Goal: Task Accomplishment & Management: Manage account settings

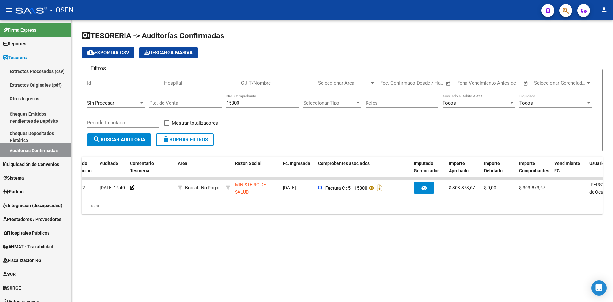
scroll to position [0, 45]
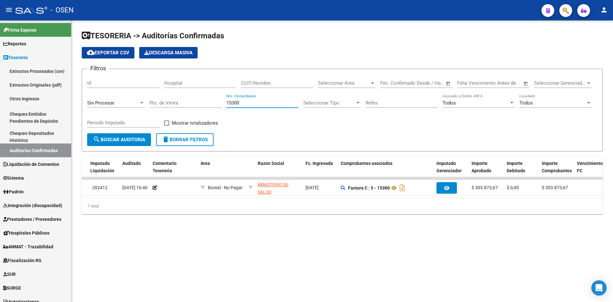
drag, startPoint x: 253, startPoint y: 102, endPoint x: 159, endPoint y: 104, distance: 94.5
click at [158, 105] on div "Filtros Id Hospital CUIT/Nombre Seleccionar Area Seleccionar Area Start date – …" at bounding box center [342, 103] width 510 height 59
drag, startPoint x: 243, startPoint y: 102, endPoint x: 163, endPoint y: 106, distance: 79.9
click at [172, 103] on div "Filtros Id Hospital CUIT/Nombre Seleccionar Area Seleccionar Area Start date – …" at bounding box center [342, 103] width 510 height 59
drag, startPoint x: 242, startPoint y: 101, endPoint x: 204, endPoint y: 100, distance: 37.7
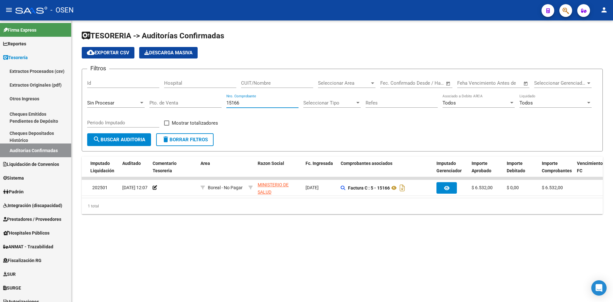
click at [204, 100] on div "Filtros Id Hospital CUIT/Nombre Seleccionar Area Seleccionar Area Start date – …" at bounding box center [342, 103] width 510 height 59
drag, startPoint x: 272, startPoint y: 103, endPoint x: 223, endPoint y: 103, distance: 48.2
click at [223, 103] on div "Filtros Id Hospital CUIT/Nombre Seleccionar Area Seleccionar Area Start date – …" at bounding box center [342, 103] width 510 height 59
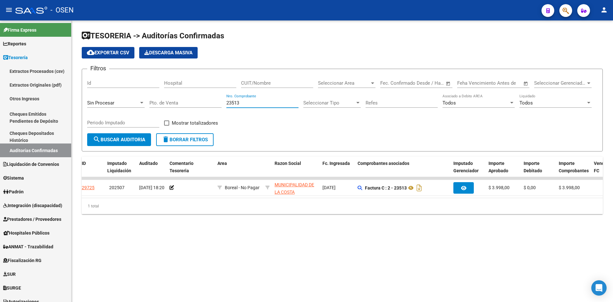
scroll to position [0, 26]
drag, startPoint x: 257, startPoint y: 100, endPoint x: 209, endPoint y: 103, distance: 48.0
click at [209, 103] on div "Filtros Id Hospital CUIT/Nombre Seleccionar Area Seleccionar Area Start date – …" at bounding box center [342, 103] width 510 height 59
type input "3"
type input "22841"
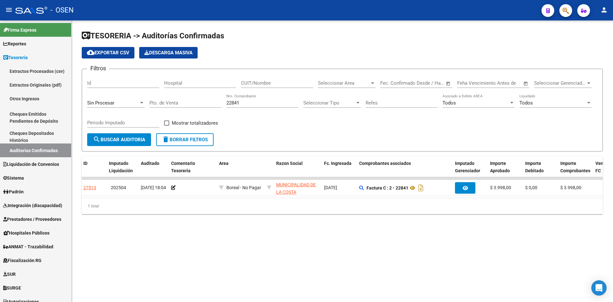
click at [271, 198] on datatable-body "27513 202504 10/04/2025 18:04 Boreal - No Pagar MUNICIPALIDAD DE LA COSTA - 306…" at bounding box center [342, 187] width 521 height 21
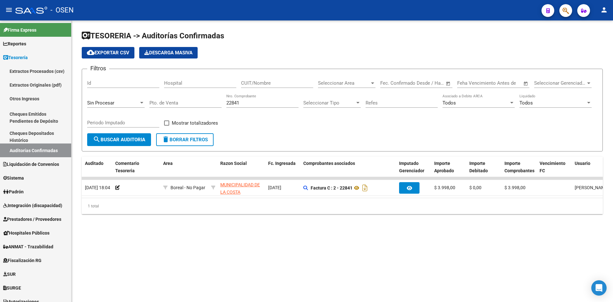
scroll to position [0, 0]
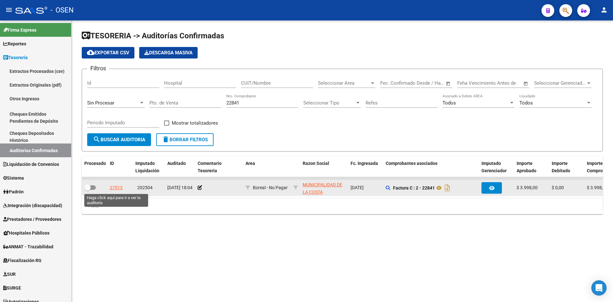
click at [121, 187] on div "27513" at bounding box center [116, 187] width 13 height 7
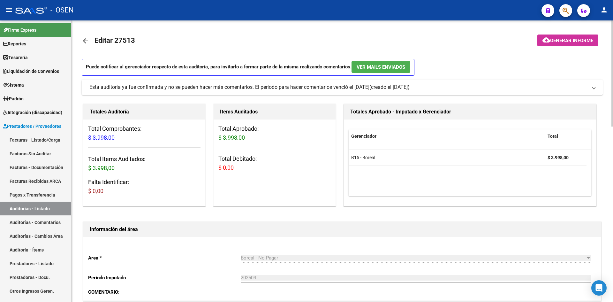
click at [84, 37] on mat-icon "arrow_back" at bounding box center [86, 41] width 8 height 8
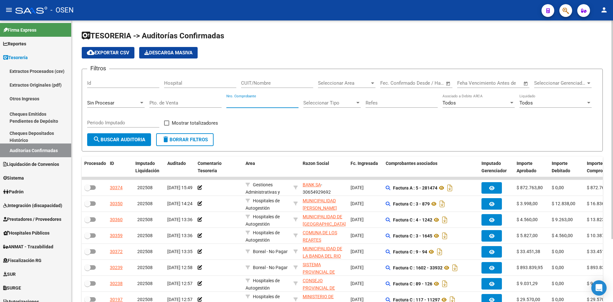
click at [280, 100] on input "Nro. Comprobante" at bounding box center [262, 103] width 72 height 6
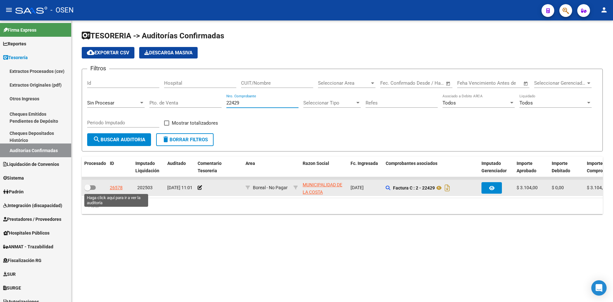
type input "22429"
click at [113, 188] on div "26578" at bounding box center [116, 187] width 13 height 7
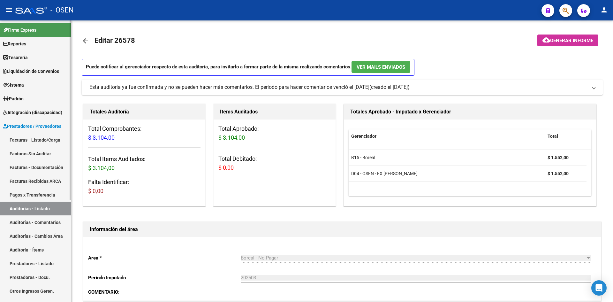
click at [41, 54] on link "Tesorería" at bounding box center [35, 57] width 71 height 14
click at [34, 55] on link "Tesorería" at bounding box center [35, 57] width 71 height 14
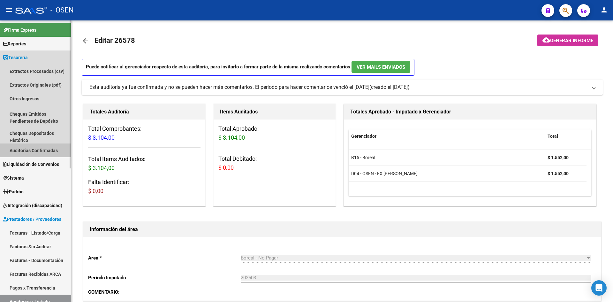
click at [53, 149] on link "Auditorías Confirmadas" at bounding box center [35, 150] width 71 height 14
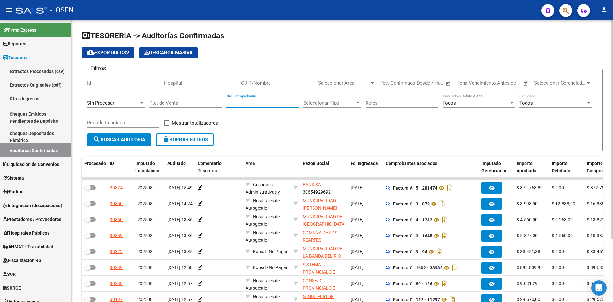
click at [266, 104] on input "Nro. Comprobante" at bounding box center [262, 103] width 72 height 6
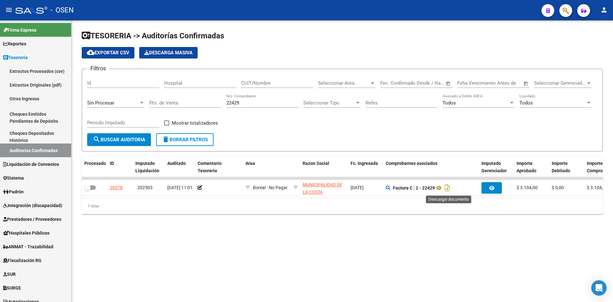
drag, startPoint x: 447, startPoint y: 186, endPoint x: 361, endPoint y: 138, distance: 98.7
click at [447, 186] on icon "Descargar documento" at bounding box center [447, 188] width 8 height 10
drag, startPoint x: 244, startPoint y: 101, endPoint x: 191, endPoint y: 102, distance: 52.7
click at [191, 102] on div "Filtros Id Hospital CUIT/Nombre Seleccionar Area Seleccionar Area Start date – …" at bounding box center [342, 103] width 510 height 59
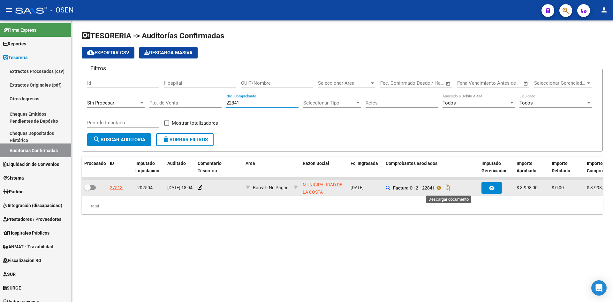
drag, startPoint x: 447, startPoint y: 187, endPoint x: 430, endPoint y: 184, distance: 17.2
click at [447, 187] on icon "Descargar documento" at bounding box center [447, 188] width 8 height 10
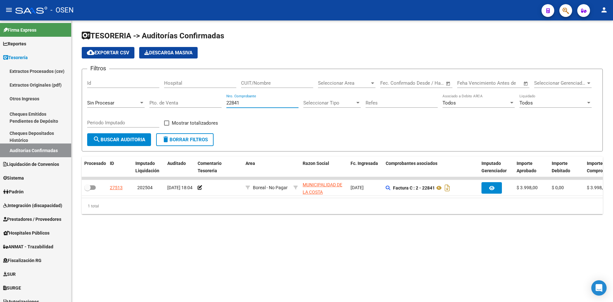
drag, startPoint x: 243, startPoint y: 105, endPoint x: 196, endPoint y: 101, distance: 47.4
click at [197, 101] on div "Filtros Id Hospital CUIT/Nombre Seleccionar Area Seleccionar Area Start date – …" at bounding box center [342, 103] width 510 height 59
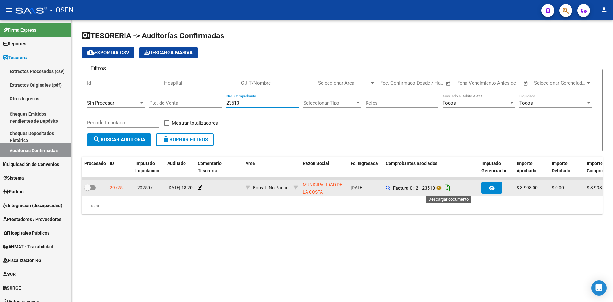
type input "23513"
click at [450, 187] on icon "Descargar documento" at bounding box center [447, 188] width 8 height 10
drag, startPoint x: 28, startPoint y: 148, endPoint x: 28, endPoint y: 142, distance: 6.1
click at [28, 148] on link "Auditorías Confirmadas" at bounding box center [35, 150] width 71 height 14
click at [254, 99] on div "23513 Nro. Comprobante" at bounding box center [262, 101] width 72 height 14
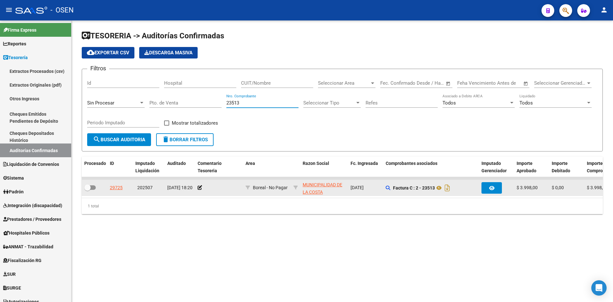
drag, startPoint x: 256, startPoint y: 103, endPoint x: 155, endPoint y: 107, distance: 101.6
click at [161, 108] on div "Filtros Id Hospital CUIT/Nombre Seleccionar Area Seleccionar Area Start date – …" at bounding box center [342, 103] width 510 height 59
click at [278, 79] on div "CUIT/Nombre" at bounding box center [277, 81] width 72 height 14
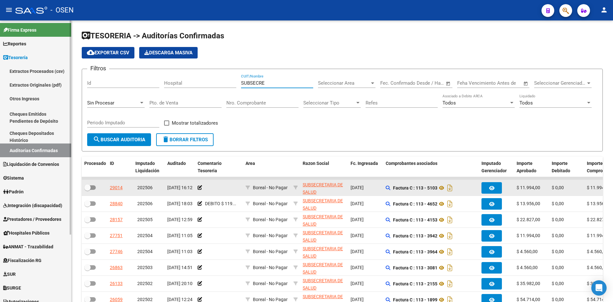
type input "SUBSECRE"
click at [248, 103] on input "Nro. Comprobante" at bounding box center [262, 103] width 72 height 6
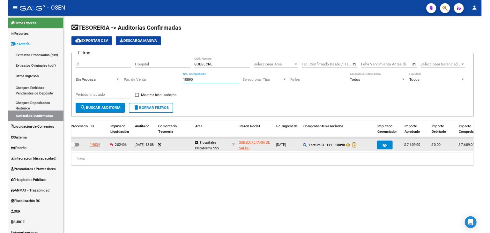
scroll to position [0, 3]
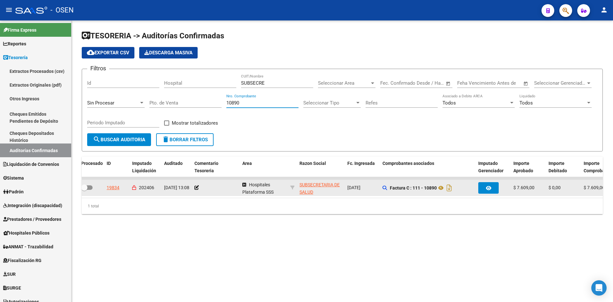
drag, startPoint x: 250, startPoint y: 103, endPoint x: 197, endPoint y: 104, distance: 53.3
click at [197, 104] on div "Filtros Id Hospital SUBSECRE CUIT/Nombre Seleccionar Area Seleccionar Area Star…" at bounding box center [342, 103] width 510 height 59
drag, startPoint x: 246, startPoint y: 102, endPoint x: 187, endPoint y: 102, distance: 59.0
click at [190, 102] on div "Filtros Id Hospital SUBSECRE CUIT/Nombre Seleccionar Area Seleccionar Area Star…" at bounding box center [342, 103] width 510 height 59
drag, startPoint x: 247, startPoint y: 103, endPoint x: 196, endPoint y: 102, distance: 51.1
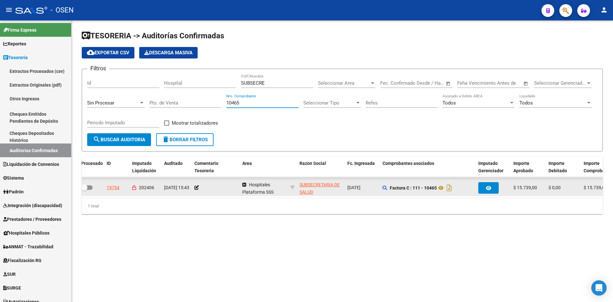
click at [196, 102] on div "Filtros Id Hospital SUBSECRE CUIT/Nombre Seleccionar Area Seleccionar Area Star…" at bounding box center [342, 103] width 510 height 59
type input "10364"
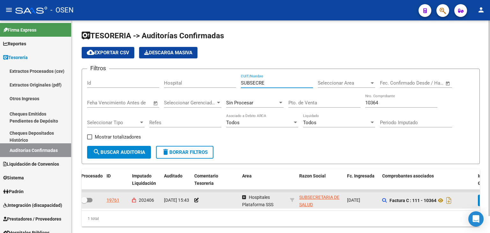
drag, startPoint x: 278, startPoint y: 85, endPoint x: 117, endPoint y: 56, distance: 163.4
click at [117, 56] on app-list-header "TESORERIA -> Auditorías Confirmadas cloud_download Exportar CSV Descarga Masiva…" at bounding box center [281, 97] width 398 height 133
drag, startPoint x: 385, startPoint y: 105, endPoint x: 321, endPoint y: 85, distance: 67.2
click at [321, 85] on div "Filtros Id Hospital CUIT/Nombre Seleccionar Area Seleccionar Area Start date – …" at bounding box center [280, 110] width 387 height 72
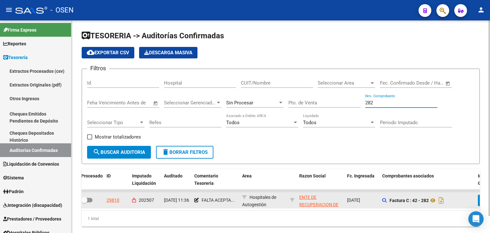
drag, startPoint x: 378, startPoint y: 101, endPoint x: 266, endPoint y: 85, distance: 112.6
click at [266, 85] on div "Filtros Id Hospital CUIT/Nombre Seleccionar Area Seleccionar Area Start date – …" at bounding box center [280, 110] width 387 height 72
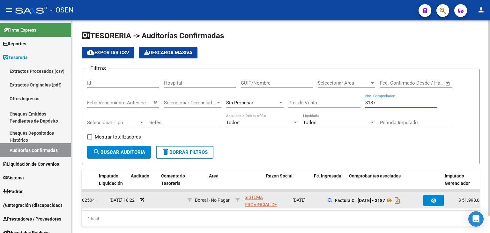
scroll to position [0, 0]
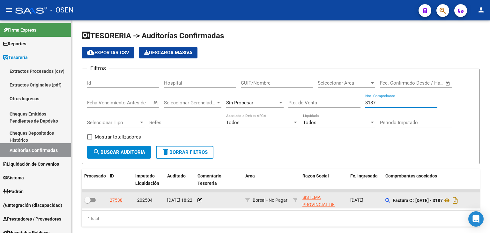
type input "3187"
click at [292, 79] on div "CUIT/Nombre" at bounding box center [277, 81] width 72 height 14
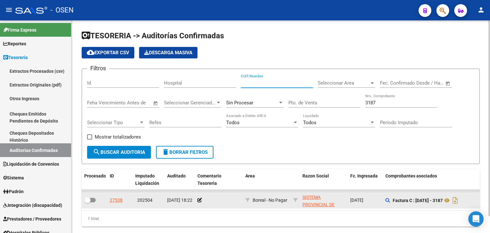
click at [291, 81] on input "CUIT/Nombre" at bounding box center [277, 83] width 72 height 6
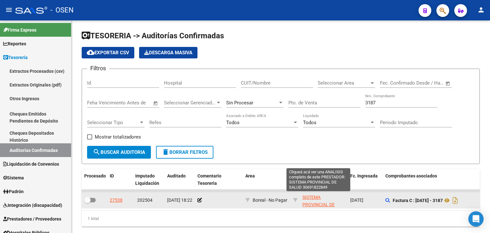
click at [317, 195] on span "SISTEMA PROVINCIAL DE SALUD" at bounding box center [319, 205] width 32 height 20
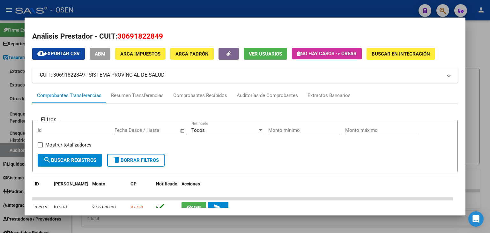
copy span "30691822849"
drag, startPoint x: 116, startPoint y: 34, endPoint x: 170, endPoint y: 34, distance: 53.6
click at [170, 34] on h2 "Análisis Prestador - CUIT: 30691822849" at bounding box center [245, 36] width 426 height 11
click at [111, 222] on div at bounding box center [245, 116] width 490 height 233
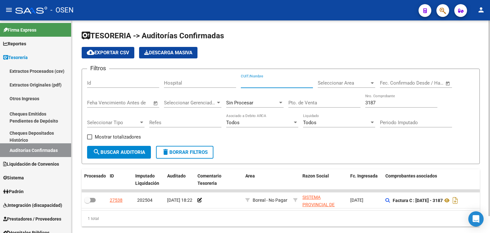
click at [263, 83] on input "CUIT/Nombre" at bounding box center [277, 83] width 72 height 6
paste input "30691822849"
type input "30691822849"
drag, startPoint x: 382, startPoint y: 103, endPoint x: 332, endPoint y: 105, distance: 49.8
click at [328, 105] on div "Filtros Id Hospital 30691822849 CUIT/Nombre Seleccionar Area Seleccionar Area S…" at bounding box center [280, 110] width 387 height 72
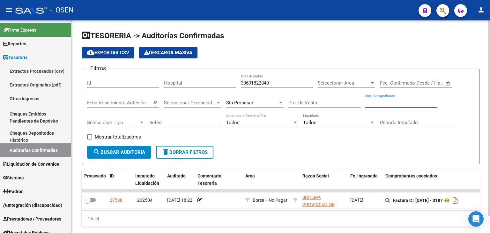
click at [123, 152] on span "search Buscar Auditoria" at bounding box center [119, 152] width 52 height 6
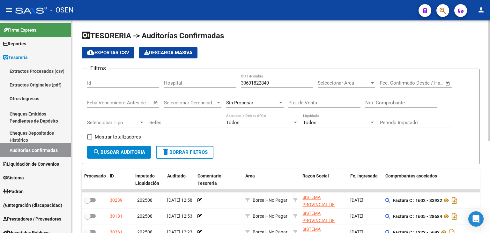
click at [121, 53] on span "cloud_download Exportar CSV" at bounding box center [108, 53] width 42 height 6
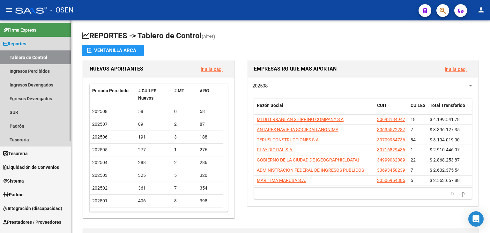
click at [22, 46] on span "Reportes" at bounding box center [14, 43] width 23 height 7
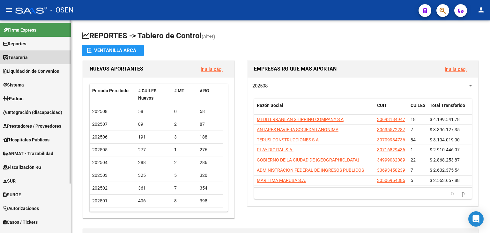
click at [24, 56] on span "Tesorería" at bounding box center [15, 57] width 25 height 7
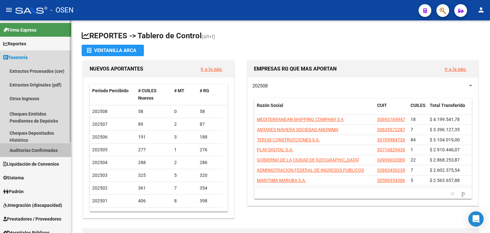
click at [47, 152] on link "Auditorías Confirmadas" at bounding box center [35, 150] width 71 height 14
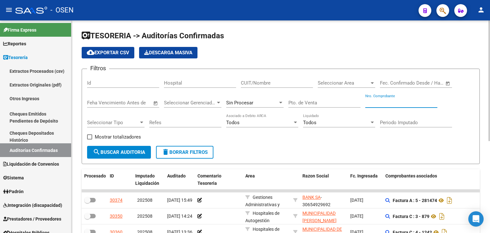
click at [392, 102] on input "Nro. Comprobante" at bounding box center [401, 103] width 72 height 6
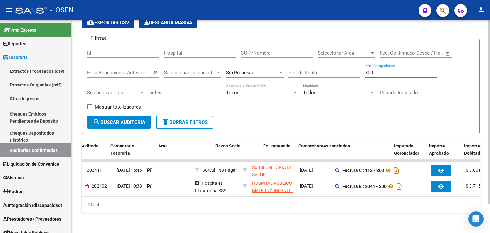
scroll to position [0, 120]
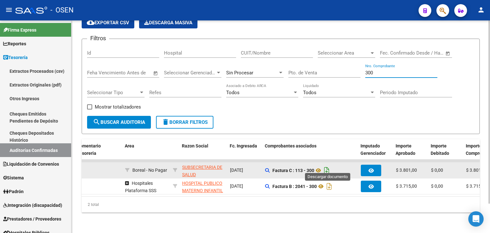
type input "300"
click at [328, 168] on icon "Descargar documento" at bounding box center [327, 170] width 8 height 10
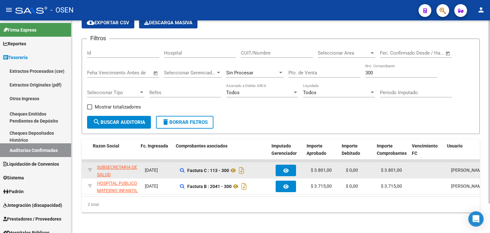
scroll to position [0, 0]
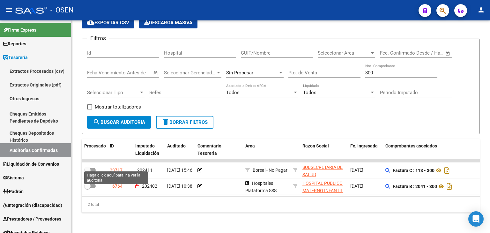
drag, startPoint x: 117, startPoint y: 164, endPoint x: 127, endPoint y: 163, distance: 10.0
click at [117, 167] on div "23717" at bounding box center [116, 170] width 13 height 7
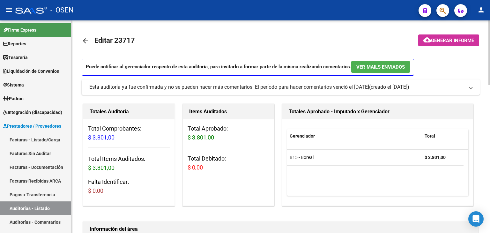
click at [83, 39] on mat-icon "arrow_back" at bounding box center [86, 41] width 8 height 8
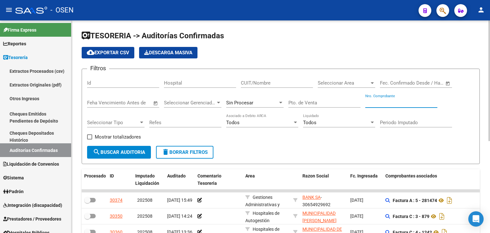
click at [378, 104] on input "Nro. Comprobante" at bounding box center [401, 103] width 72 height 6
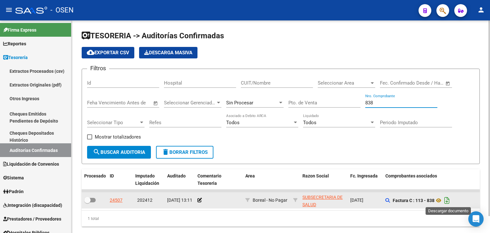
type input "838"
click at [447, 199] on icon "Descargar documento" at bounding box center [447, 200] width 8 height 10
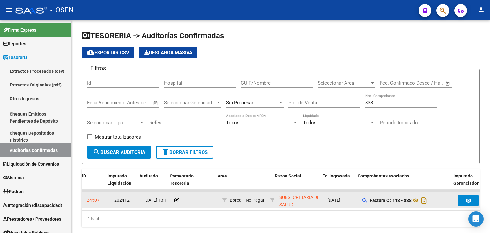
scroll to position [0, 14]
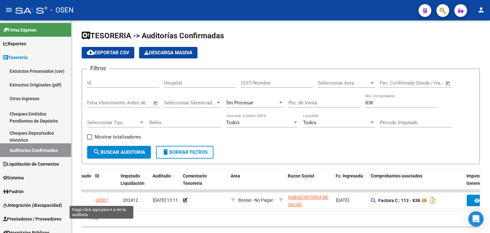
click at [103, 202] on div "24507" at bounding box center [101, 200] width 13 height 7
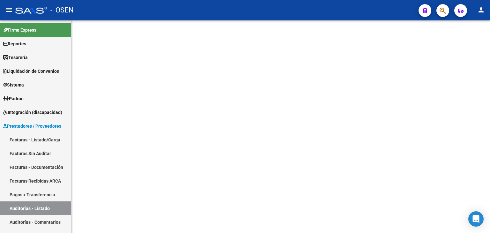
click at [101, 200] on mat-sidenav-content at bounding box center [280, 126] width 419 height 213
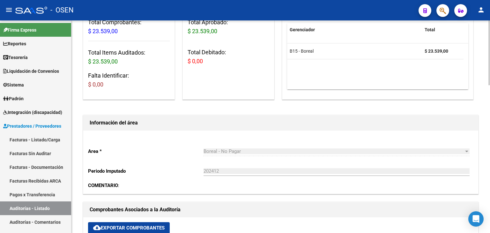
scroll to position [213, 0]
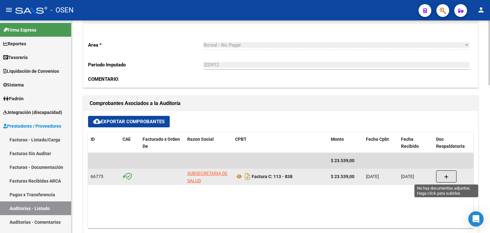
click at [450, 179] on button "button" at bounding box center [446, 176] width 20 height 12
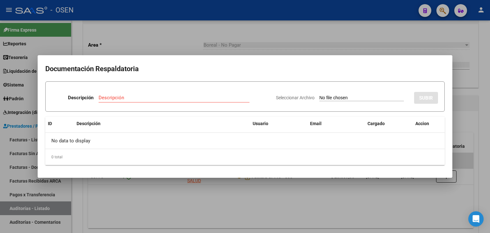
click at [357, 189] on div at bounding box center [245, 116] width 490 height 233
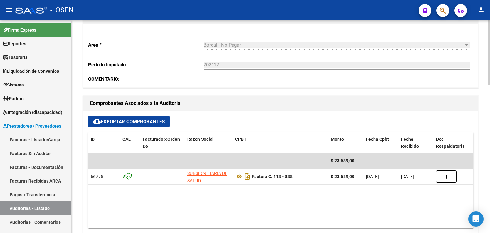
scroll to position [0, 0]
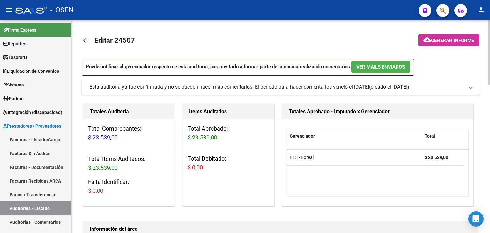
click at [83, 35] on link "arrow_back" at bounding box center [88, 40] width 13 height 15
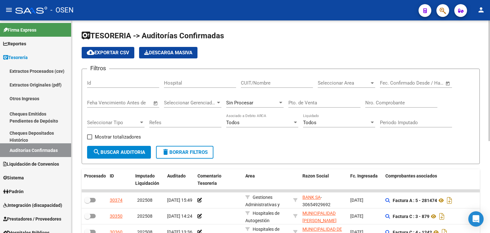
click at [391, 106] on div "Nro. Comprobante" at bounding box center [401, 101] width 72 height 14
click at [396, 105] on div "Nro. Comprobante" at bounding box center [401, 101] width 72 height 14
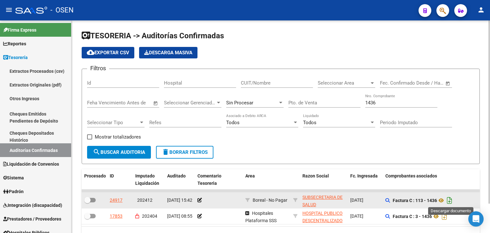
click at [452, 198] on icon "Descargar documento" at bounding box center [449, 200] width 8 height 10
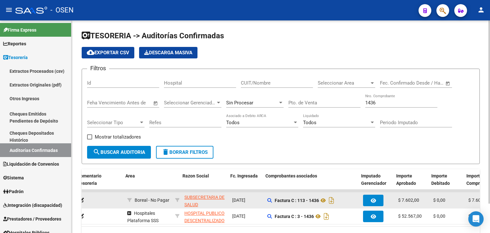
scroll to position [0, 120]
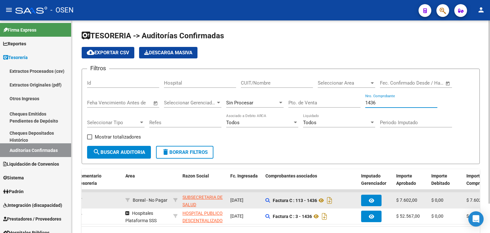
drag, startPoint x: 385, startPoint y: 100, endPoint x: 358, endPoint y: 100, distance: 26.8
click at [358, 100] on div "Filtros Id Hospital CUIT/Nombre Seleccionar Area Seleccionar Area Start date – …" at bounding box center [280, 110] width 387 height 72
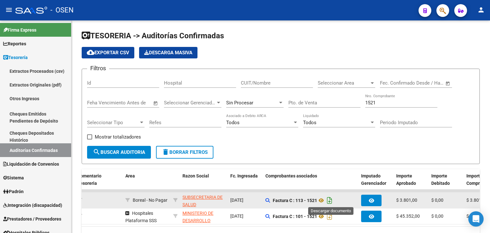
click at [333, 198] on icon "Descargar documento" at bounding box center [329, 200] width 8 height 10
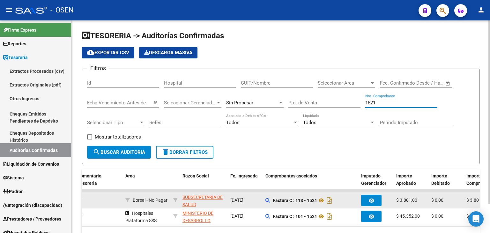
drag, startPoint x: 379, startPoint y: 105, endPoint x: 350, endPoint y: 103, distance: 28.8
click at [350, 103] on div "Filtros Id Hospital CUIT/Nombre Seleccionar Area Seleccionar Area Start date – …" at bounding box center [280, 110] width 387 height 72
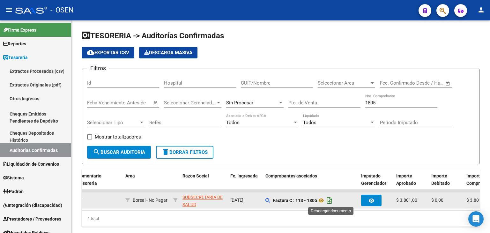
click at [329, 200] on icon "Descargar documento" at bounding box center [329, 200] width 8 height 10
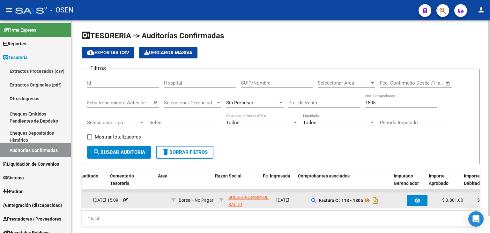
scroll to position [0, 129]
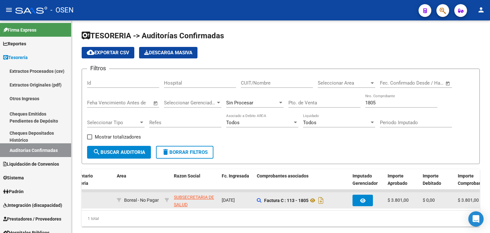
click at [261, 201] on div "Factura C : 113 - 1805" at bounding box center [302, 200] width 91 height 10
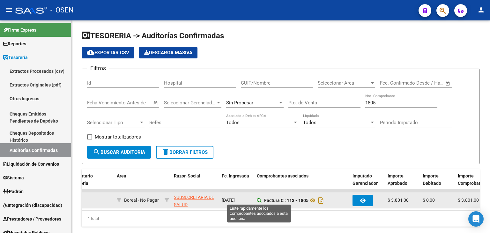
click at [259, 198] on icon at bounding box center [259, 200] width 4 height 4
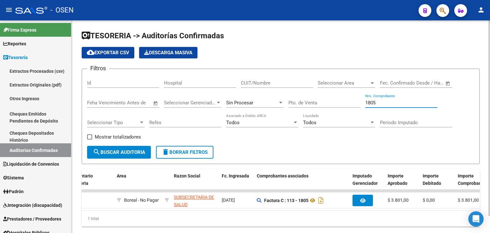
drag, startPoint x: 387, startPoint y: 101, endPoint x: 327, endPoint y: 96, distance: 59.8
click at [329, 97] on div "Filtros Id Hospital CUIT/Nombre Seleccionar Area Seleccionar Area Start date – …" at bounding box center [280, 110] width 387 height 72
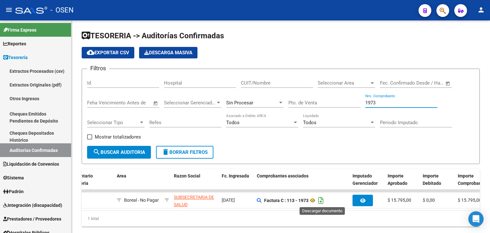
click at [323, 198] on icon "Descargar documento" at bounding box center [321, 200] width 8 height 10
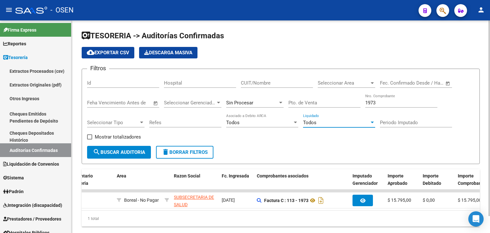
click at [343, 124] on div "Todos" at bounding box center [336, 123] width 66 height 6
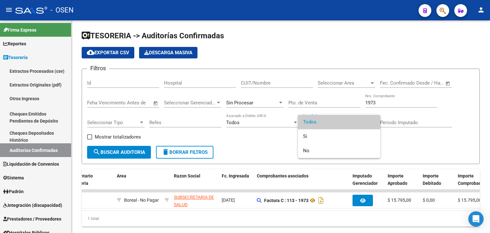
click at [390, 102] on div at bounding box center [245, 116] width 490 height 233
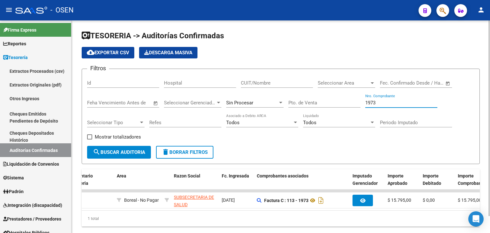
drag, startPoint x: 400, startPoint y: 103, endPoint x: 364, endPoint y: 103, distance: 35.4
click at [364, 103] on div "Filtros Id Hospital CUIT/Nombre Seleccionar Area Seleccionar Area Start date – …" at bounding box center [280, 110] width 387 height 72
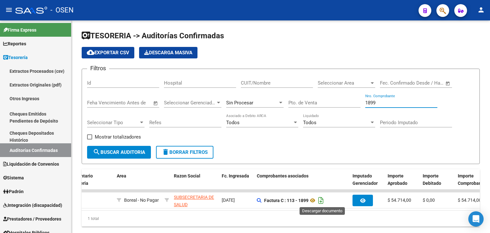
type input "1899"
click at [324, 199] on icon "Descargar documento" at bounding box center [321, 200] width 8 height 10
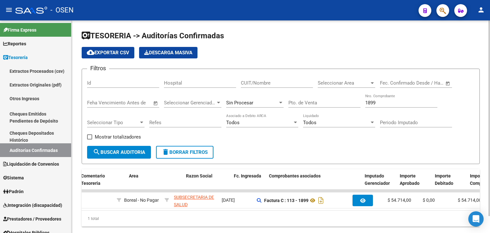
scroll to position [0, 0]
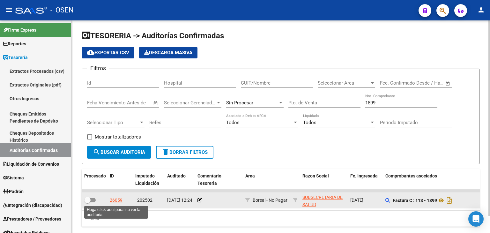
click at [112, 198] on div "26059" at bounding box center [116, 200] width 13 height 7
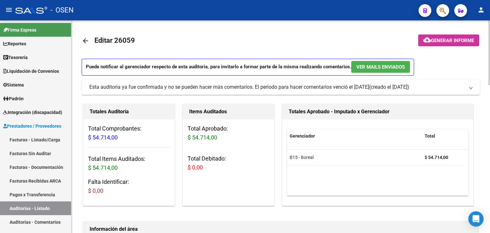
click at [85, 43] on mat-icon "arrow_back" at bounding box center [86, 41] width 8 height 8
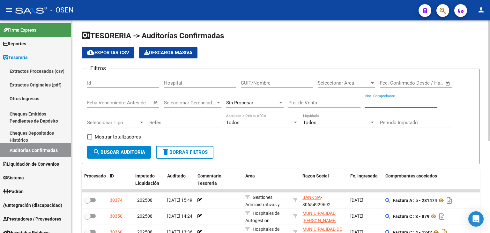
click at [387, 102] on input "Nro. Comprobante" at bounding box center [401, 103] width 72 height 6
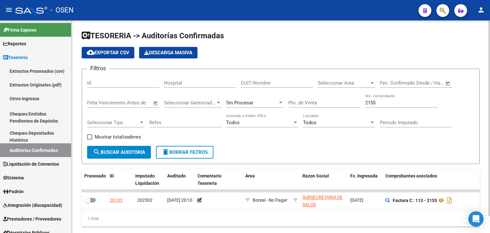
drag, startPoint x: 265, startPoint y: 215, endPoint x: 268, endPoint y: 214, distance: 3.6
click at [268, 214] on div "Procesado ID Imputado Liquidación Auditado Comentario Tesoreria Area Razon Soci…" at bounding box center [281, 197] width 398 height 57
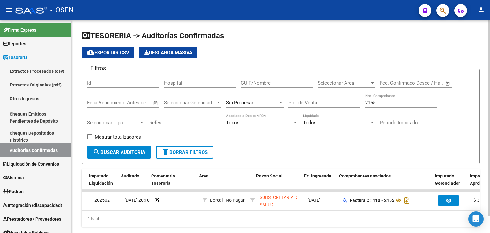
scroll to position [0, 79]
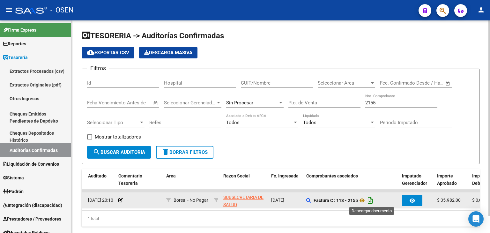
click at [373, 196] on icon "Descargar documento" at bounding box center [370, 200] width 8 height 10
click at [367, 218] on div "1 total" at bounding box center [281, 219] width 398 height 16
drag, startPoint x: 380, startPoint y: 102, endPoint x: 348, endPoint y: 105, distance: 31.8
click at [348, 105] on div "Filtros Id Hospital CUIT/Nombre Seleccionar Area Seleccionar Area Start date – …" at bounding box center [280, 110] width 387 height 72
type input "1899"
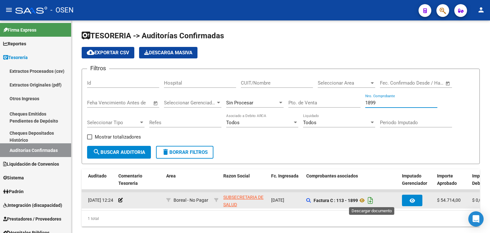
click at [371, 198] on icon "Descargar documento" at bounding box center [370, 200] width 8 height 10
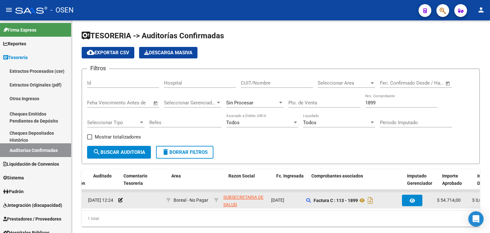
scroll to position [0, 0]
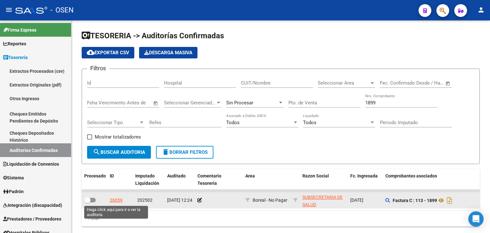
click at [119, 199] on div "26059" at bounding box center [116, 200] width 13 height 7
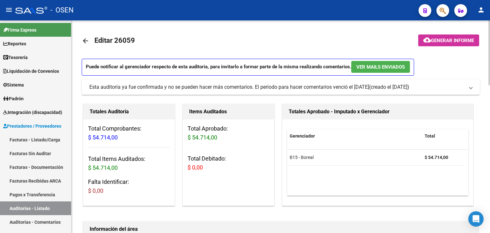
click at [85, 40] on mat-icon "arrow_back" at bounding box center [86, 41] width 8 height 8
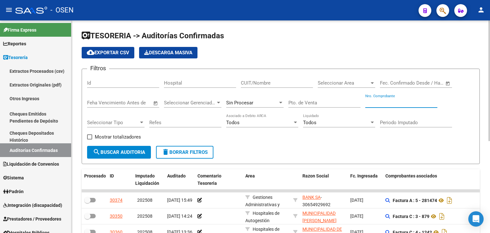
click at [383, 104] on input "Nro. Comprobante" at bounding box center [401, 103] width 72 height 6
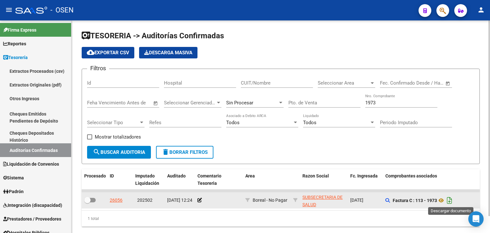
click at [452, 199] on icon "Descargar documento" at bounding box center [449, 200] width 8 height 10
click at [314, 48] on div "cloud_download Exportar CSV Descarga Masiva" at bounding box center [281, 52] width 398 height 11
drag, startPoint x: 389, startPoint y: 103, endPoint x: 300, endPoint y: 104, distance: 88.7
click at [300, 104] on div "Filtros Id Hospital CUIT/Nombre Seleccionar Area Seleccionar Area Start date – …" at bounding box center [280, 110] width 387 height 72
click at [449, 198] on icon "Descargar documento" at bounding box center [449, 200] width 8 height 10
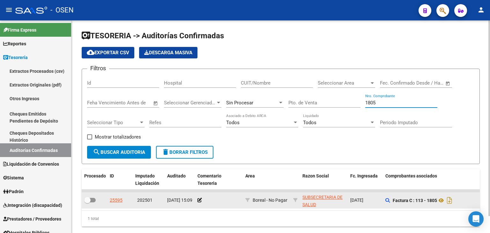
drag, startPoint x: 388, startPoint y: 100, endPoint x: 344, endPoint y: 108, distance: 45.0
click at [344, 108] on div "Filtros Id Hospital CUIT/Nombre Seleccionar Area Seleccionar Area Start date – …" at bounding box center [280, 110] width 387 height 72
click at [87, 146] on button "search Buscar Auditoria" at bounding box center [119, 152] width 64 height 13
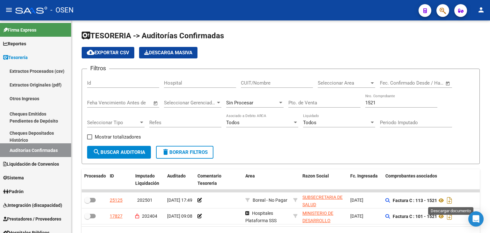
drag, startPoint x: 452, startPoint y: 199, endPoint x: 418, endPoint y: 130, distance: 77.1
click at [452, 199] on icon "Descargar documento" at bounding box center [449, 200] width 8 height 10
drag, startPoint x: 287, startPoint y: 140, endPoint x: 300, endPoint y: 130, distance: 16.0
click at [287, 139] on div "Filtros Id Hospital CUIT/Nombre Seleccionar Area Seleccionar Area Start date – …" at bounding box center [280, 110] width 387 height 72
drag, startPoint x: 385, startPoint y: 102, endPoint x: 332, endPoint y: 102, distance: 53.9
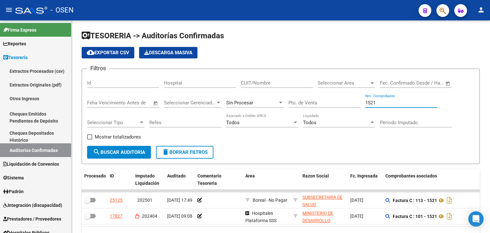
click at [332, 102] on div "Filtros Id Hospital CUIT/Nombre Seleccionar Area Seleccionar Area Start date – …" at bounding box center [280, 110] width 387 height 72
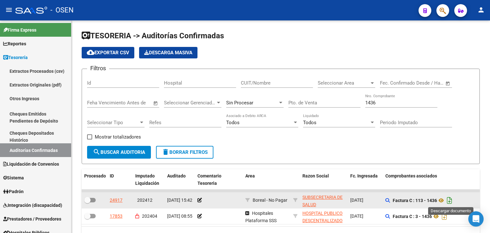
click at [452, 200] on icon "Descargar documento" at bounding box center [449, 200] width 8 height 10
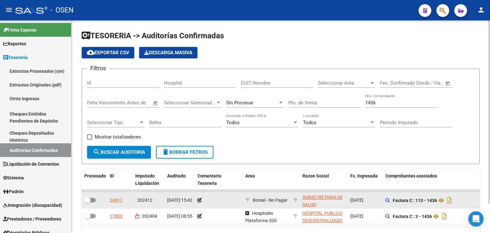
drag, startPoint x: 385, startPoint y: 101, endPoint x: 346, endPoint y: 101, distance: 38.9
click at [346, 101] on div "Filtros Id Hospital CUIT/Nombre Seleccionar Area Seleccionar Area Start date – …" at bounding box center [280, 110] width 387 height 72
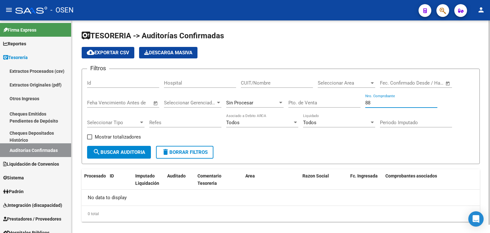
type input "8"
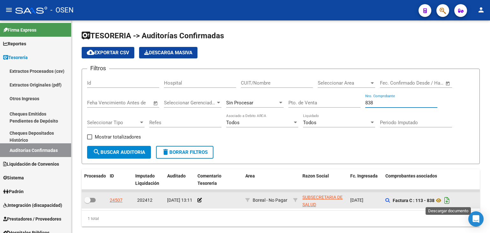
click at [451, 201] on icon "Descargar documento" at bounding box center [447, 200] width 8 height 10
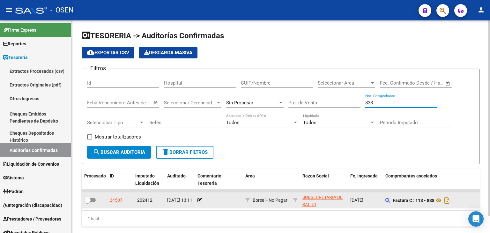
drag, startPoint x: 384, startPoint y: 103, endPoint x: 338, endPoint y: 101, distance: 46.6
click at [335, 102] on div "Filtros Id Hospital CUIT/Nombre Seleccionar Area Seleccionar Area Start date – …" at bounding box center [280, 110] width 387 height 72
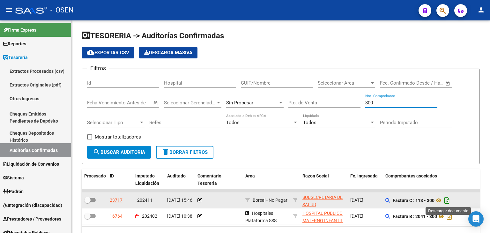
type input "300"
click at [449, 198] on icon "Descargar documento" at bounding box center [447, 200] width 8 height 10
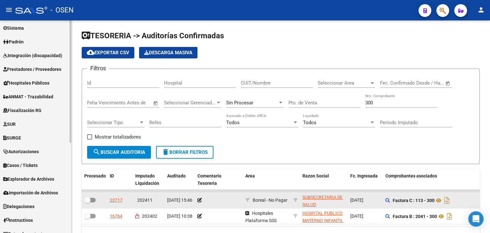
scroll to position [157, 0]
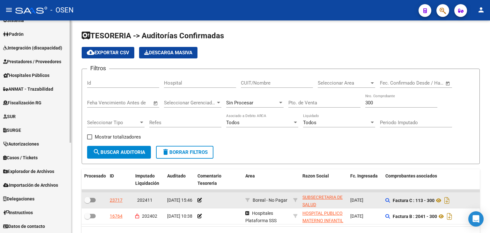
click at [38, 59] on span "Prestadores / Proveedores" at bounding box center [32, 61] width 58 height 7
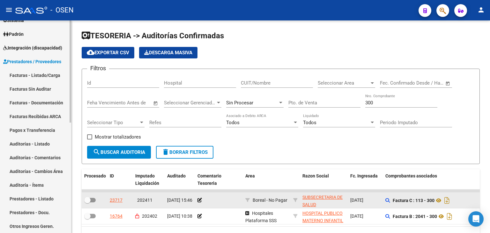
scroll to position [171, 0]
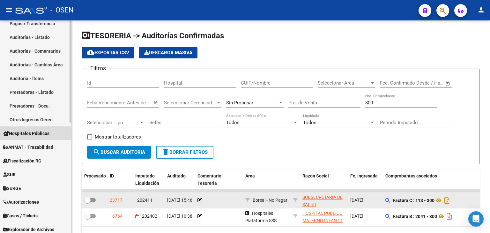
click at [41, 128] on link "Hospitales Públicos" at bounding box center [35, 133] width 71 height 14
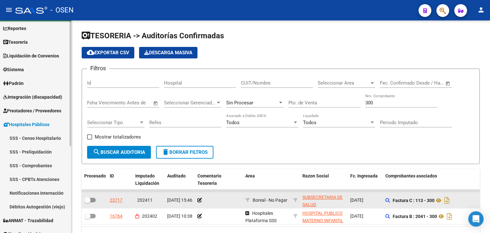
scroll to position [0, 0]
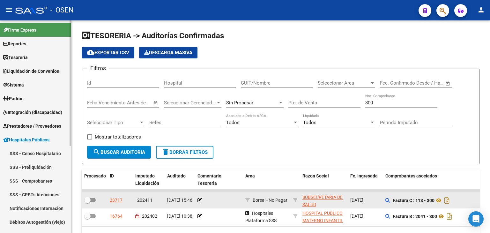
click at [34, 126] on span "Prestadores / Proveedores" at bounding box center [32, 126] width 58 height 7
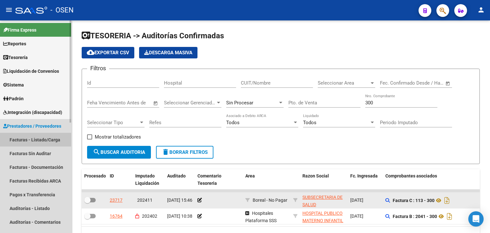
click at [33, 138] on link "Facturas - Listado/Carga" at bounding box center [35, 140] width 71 height 14
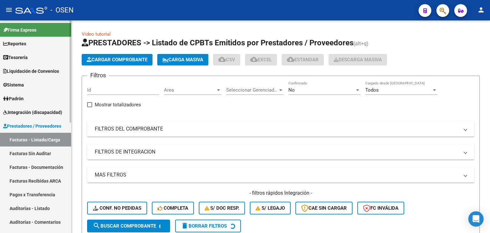
scroll to position [106, 0]
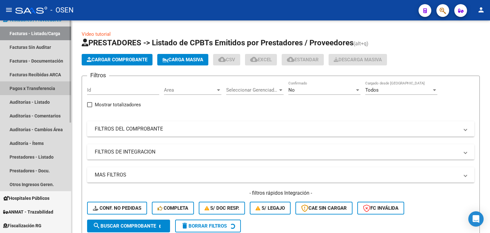
click at [42, 87] on link "Pagos x Transferencia" at bounding box center [35, 88] width 71 height 14
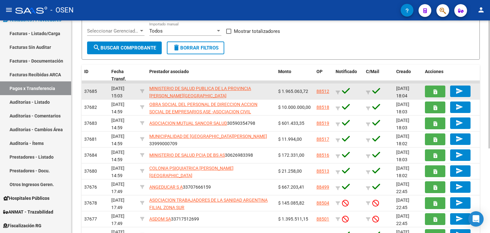
scroll to position [106, 0]
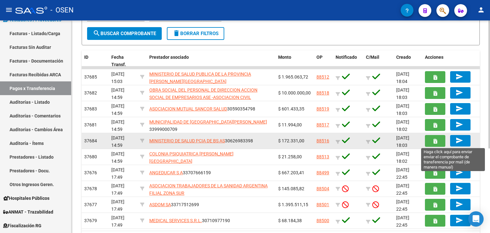
click at [458, 139] on mat-icon "send" at bounding box center [460, 141] width 8 height 8
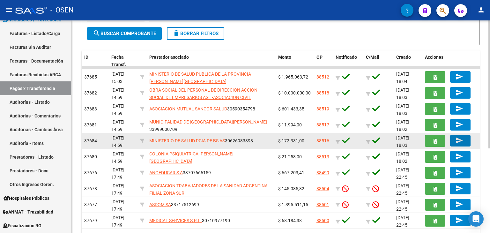
click at [327, 140] on link "88516" at bounding box center [323, 140] width 13 height 5
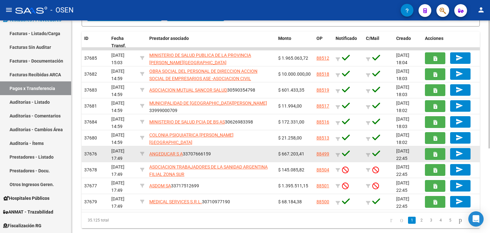
scroll to position [140, 0]
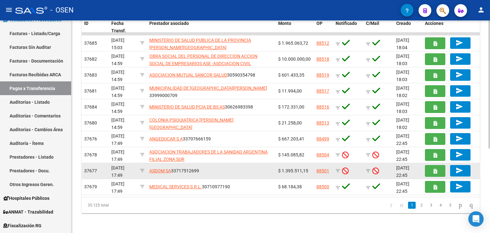
click at [322, 170] on link "88501" at bounding box center [323, 170] width 13 height 5
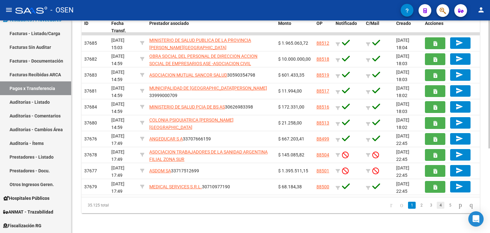
click at [437, 205] on link "4" at bounding box center [441, 205] width 8 height 7
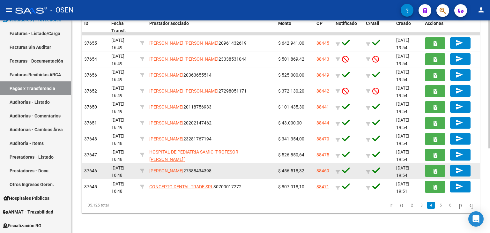
click at [325, 173] on div "88469" at bounding box center [324, 170] width 14 height 7
click at [324, 169] on link "88469" at bounding box center [323, 170] width 13 height 5
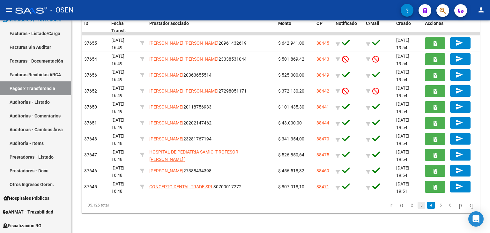
click at [418, 202] on link "3" at bounding box center [422, 205] width 8 height 7
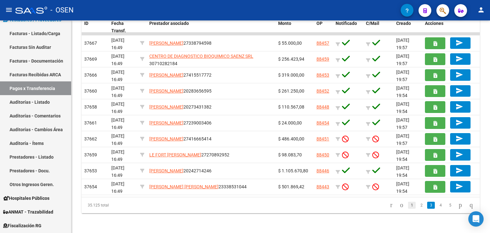
click at [408, 203] on link "1" at bounding box center [412, 205] width 8 height 7
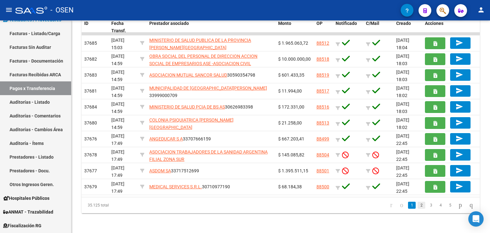
click at [418, 206] on link "2" at bounding box center [422, 205] width 8 height 7
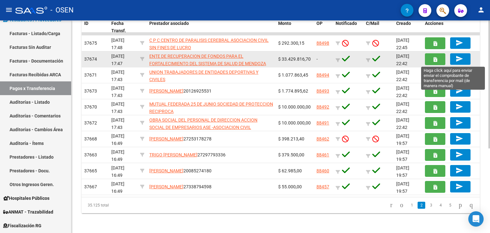
click at [462, 60] on mat-icon "send" at bounding box center [460, 59] width 8 height 8
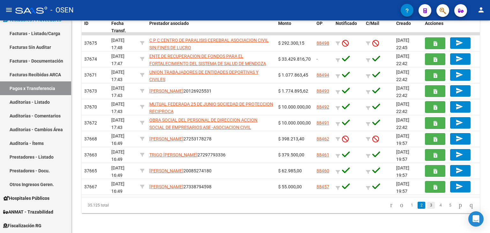
click at [427, 203] on link "3" at bounding box center [431, 205] width 8 height 7
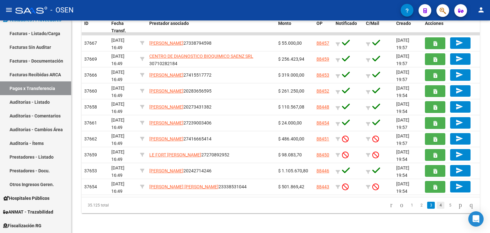
click at [437, 203] on link "4" at bounding box center [441, 205] width 8 height 7
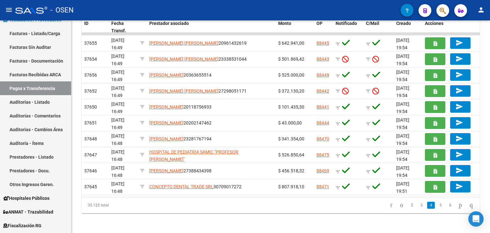
drag, startPoint x: 263, startPoint y: 197, endPoint x: 378, endPoint y: 198, distance: 114.9
click at [363, 198] on div "35.125 total 2 3 4 5 6" at bounding box center [281, 205] width 398 height 16
click at [445, 202] on li "6" at bounding box center [450, 205] width 10 height 11
click at [437, 205] on link "5" at bounding box center [441, 205] width 8 height 7
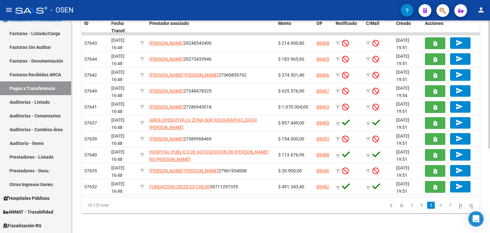
drag, startPoint x: 222, startPoint y: 59, endPoint x: 257, endPoint y: 211, distance: 156.0
click at [257, 211] on div "ID Fecha Transf. Prestador asociado Monto OP Notificado C/Mail Creado Acciones …" at bounding box center [281, 115] width 398 height 197
click at [238, 210] on div "35.125 total 3 4 5 6 7" at bounding box center [281, 205] width 398 height 16
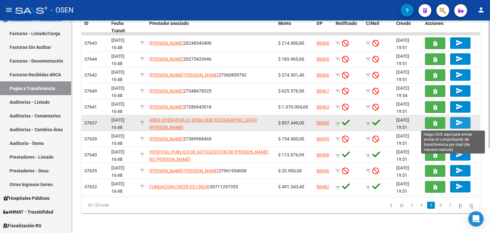
click at [459, 120] on mat-icon "send" at bounding box center [460, 123] width 8 height 8
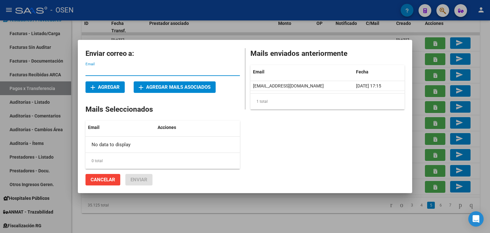
click at [229, 216] on div at bounding box center [245, 116] width 490 height 233
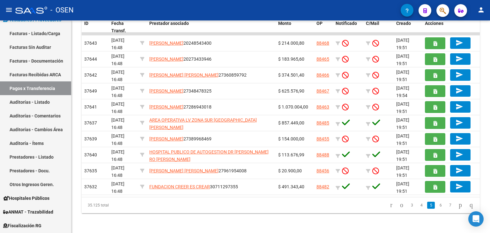
drag, startPoint x: 202, startPoint y: 138, endPoint x: 260, endPoint y: 203, distance: 86.8
click at [260, 203] on div "ID Fecha Transf. Prestador asociado Monto OP Notificado C/Mail Creado Acciones …" at bounding box center [281, 115] width 398 height 197
click at [258, 200] on datatable-pager "3 4 5 6 7" at bounding box center [319, 205] width 313 height 11
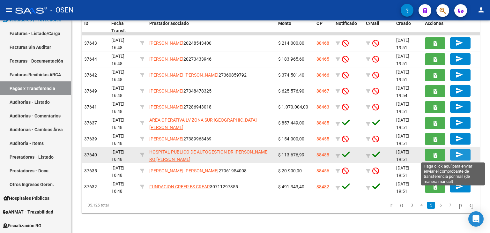
click at [458, 153] on mat-icon "send" at bounding box center [460, 155] width 8 height 8
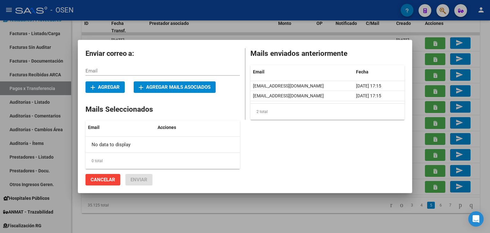
click at [212, 201] on div at bounding box center [245, 116] width 490 height 233
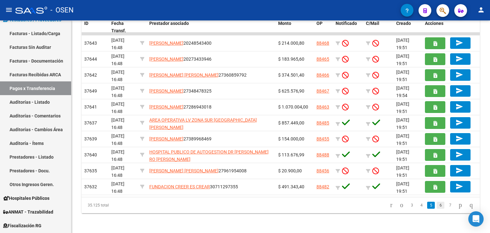
click at [437, 204] on link "6" at bounding box center [441, 205] width 8 height 7
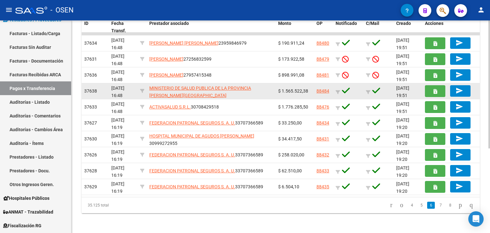
click at [328, 90] on link "88484" at bounding box center [323, 90] width 13 height 5
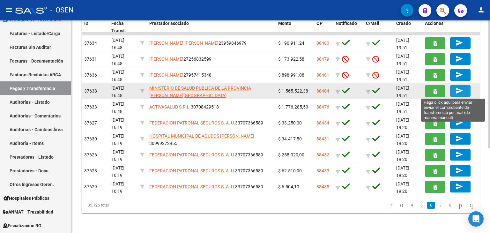
click at [460, 87] on mat-icon "send" at bounding box center [460, 91] width 8 height 8
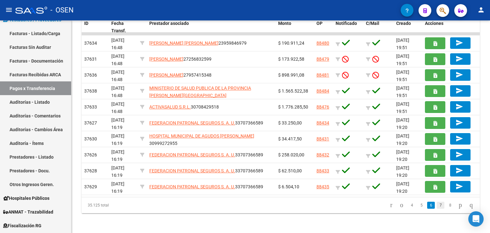
click at [437, 202] on link "7" at bounding box center [441, 205] width 8 height 7
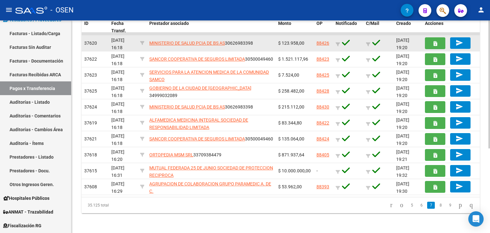
click at [317, 43] on link "88426" at bounding box center [323, 43] width 13 height 5
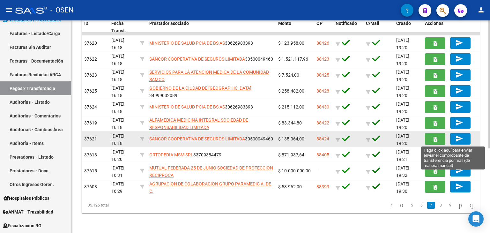
click at [461, 138] on mat-icon "send" at bounding box center [460, 139] width 8 height 8
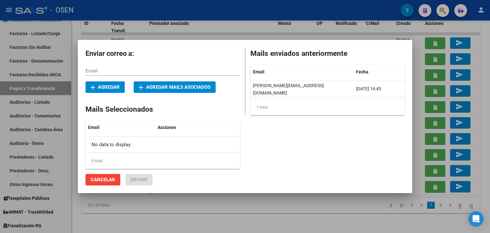
click at [203, 201] on div at bounding box center [245, 116] width 490 height 233
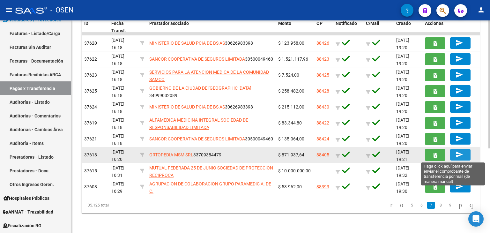
click at [465, 152] on span "send" at bounding box center [461, 155] width 10 height 6
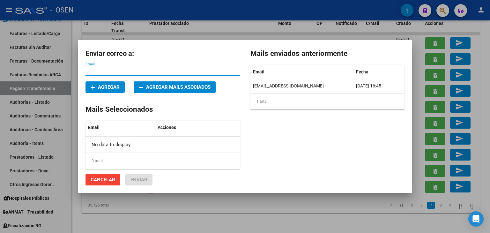
click at [167, 213] on div at bounding box center [245, 116] width 490 height 233
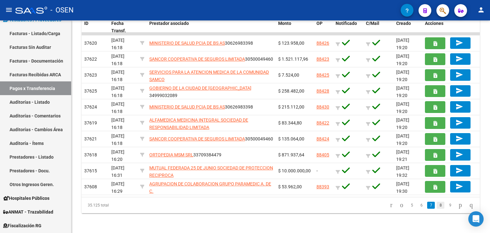
click at [437, 205] on link "8" at bounding box center [441, 205] width 8 height 7
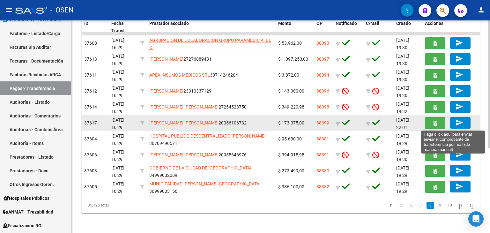
click at [460, 125] on mat-icon "send" at bounding box center [460, 123] width 8 height 8
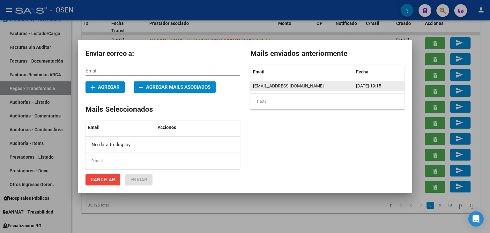
drag, startPoint x: 251, startPoint y: 86, endPoint x: 325, endPoint y: 86, distance: 73.7
click at [325, 86] on datatable-body-cell "[EMAIL_ADDRESS][DOMAIN_NAME]" at bounding box center [301, 86] width 103 height 10
copy span "[EMAIL_ADDRESS][DOMAIN_NAME]"
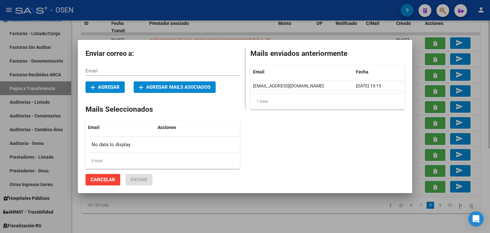
drag, startPoint x: 235, startPoint y: 219, endPoint x: 235, endPoint y: 223, distance: 4.1
click at [235, 220] on div at bounding box center [245, 116] width 490 height 233
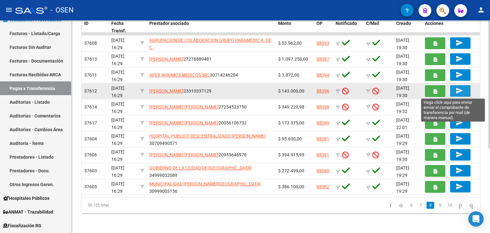
click at [459, 90] on mat-icon "send" at bounding box center [460, 91] width 8 height 8
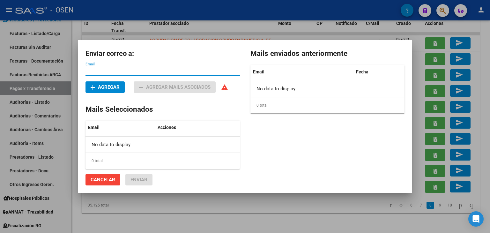
click at [111, 84] on span "add Agregar" at bounding box center [105, 87] width 29 height 6
click at [128, 74] on div "Email" at bounding box center [163, 71] width 154 height 10
paste input "[EMAIL_ADDRESS][DOMAIN_NAME]"
type input "[EMAIL_ADDRESS][DOMAIN_NAME]"
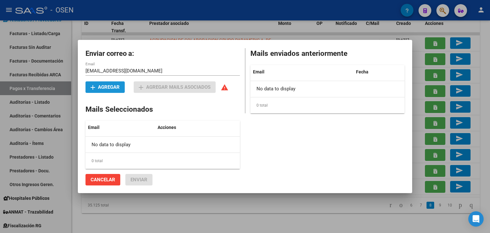
click at [111, 89] on span "add Agregar" at bounding box center [105, 87] width 29 height 6
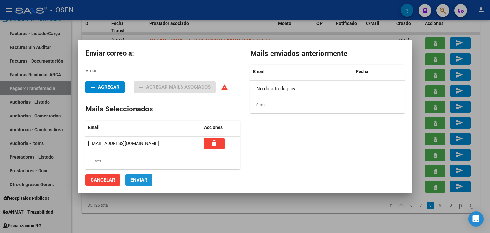
click at [145, 178] on span "Enviar" at bounding box center [139, 180] width 17 height 6
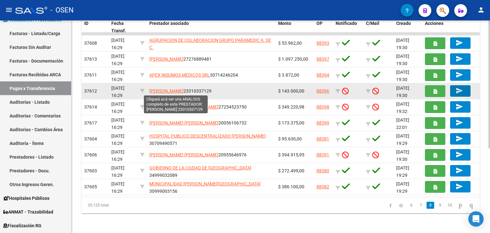
click at [171, 91] on span "[PERSON_NAME]" at bounding box center [166, 90] width 34 height 5
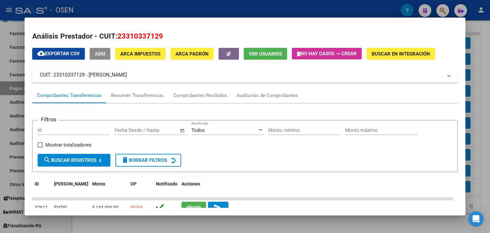
click at [105, 55] on span "ABM" at bounding box center [100, 54] width 11 height 6
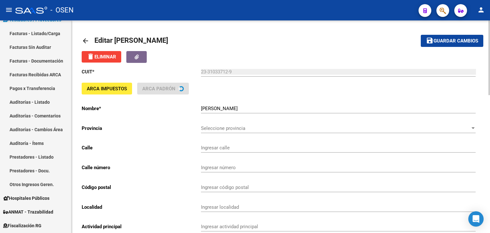
type input "[PERSON_NAME]"
type input "1435"
type input "1879"
type input "QUILMES OESTE"
type input "266090"
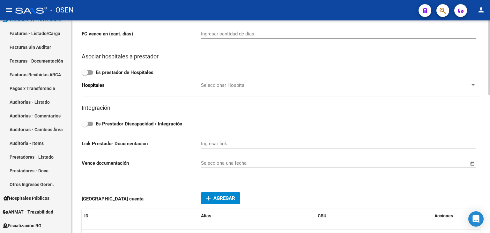
scroll to position [319, 0]
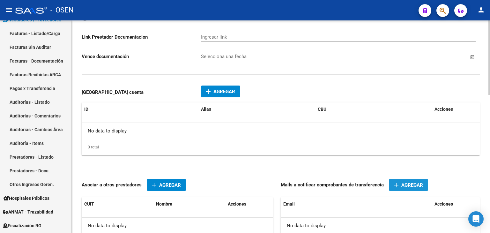
click at [426, 185] on button "add Agregar" at bounding box center [408, 185] width 39 height 12
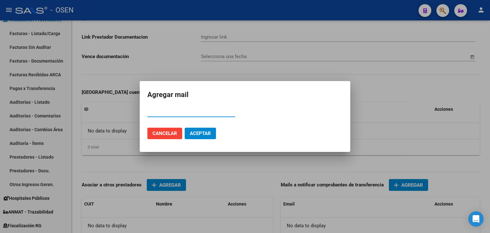
type input "23310337129"
drag, startPoint x: 190, startPoint y: 114, endPoint x: 100, endPoint y: 115, distance: 90.0
click at [89, 114] on div "Agregar mail 23310337129 Email Cancelar Aceptar" at bounding box center [245, 116] width 490 height 233
drag, startPoint x: 176, startPoint y: 112, endPoint x: 161, endPoint y: 121, distance: 17.4
click at [115, 115] on div "Agregar mail c Email Cancelar Aceptar" at bounding box center [245, 116] width 490 height 233
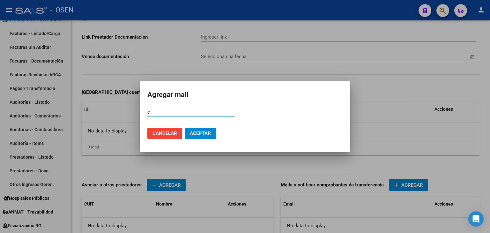
paste input "[EMAIL_ADDRESS][DOMAIN_NAME]"
type input "[EMAIL_ADDRESS][DOMAIN_NAME]"
click at [215, 133] on button "Aceptar" at bounding box center [200, 133] width 31 height 11
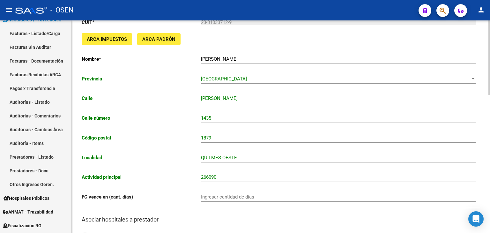
scroll to position [0, 0]
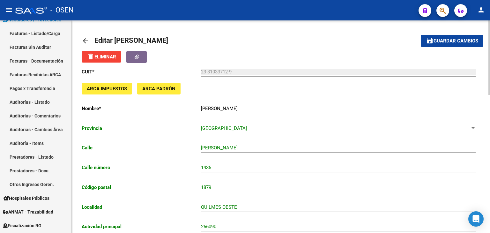
click at [444, 45] on button "save Guardar cambios" at bounding box center [452, 41] width 63 height 12
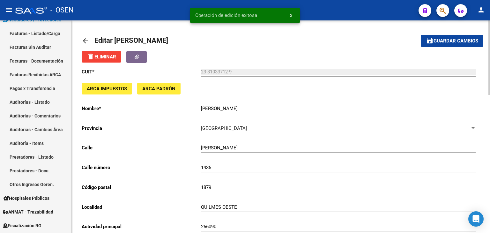
click at [83, 40] on mat-icon "arrow_back" at bounding box center [86, 41] width 8 height 8
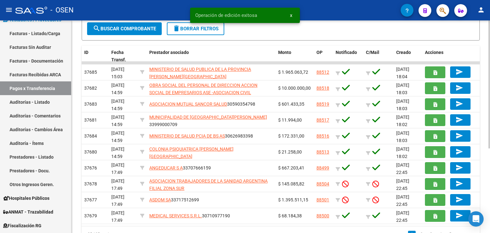
scroll to position [140, 0]
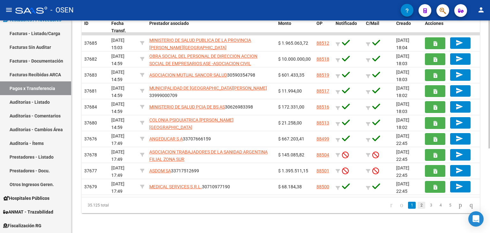
click at [418, 205] on link "2" at bounding box center [422, 205] width 8 height 7
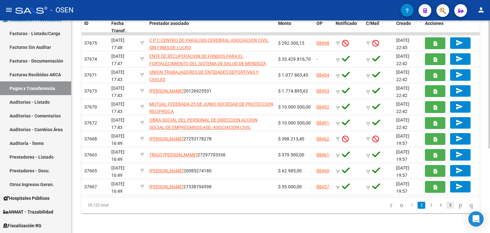
click at [446, 207] on link "5" at bounding box center [450, 205] width 8 height 7
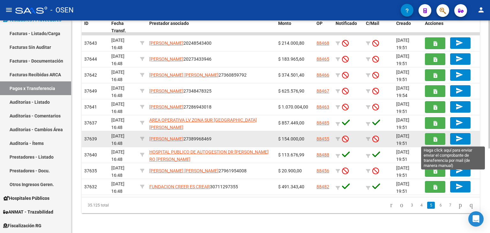
click at [456, 138] on mat-icon "send" at bounding box center [460, 139] width 8 height 8
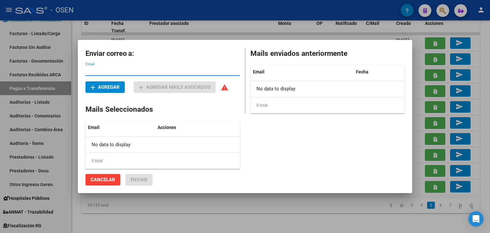
paste input "[EMAIL_ADDRESS][DOMAIN_NAME]"
drag, startPoint x: 174, startPoint y: 70, endPoint x: 83, endPoint y: 73, distance: 91.0
click at [81, 73] on mat-dialog-content "Enviar correo a: [EMAIL_ADDRESS][DOMAIN_NAME] Email add Agregar add Agregar mai…" at bounding box center [245, 117] width 334 height 138
type input "[EMAIL_ADDRESS][DOMAIN_NAME]"
click at [113, 91] on button "add Agregar" at bounding box center [105, 86] width 39 height 11
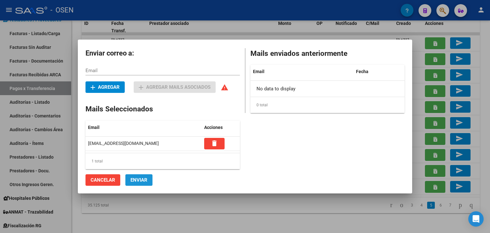
click at [136, 178] on span "Enviar" at bounding box center [139, 180] width 17 height 6
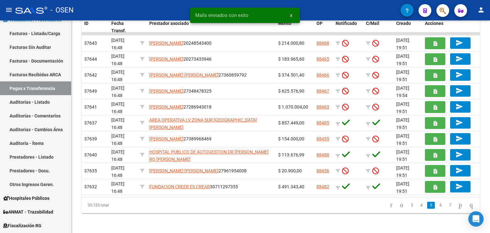
click at [161, 210] on div "35.125 total 3 4 5 6 7" at bounding box center [281, 205] width 398 height 16
click at [437, 206] on link "6" at bounding box center [441, 205] width 8 height 7
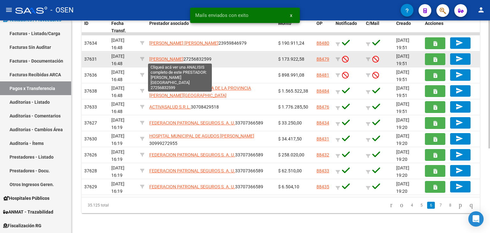
click at [183, 59] on span "[PERSON_NAME]" at bounding box center [166, 58] width 34 height 5
type textarea "27256832599"
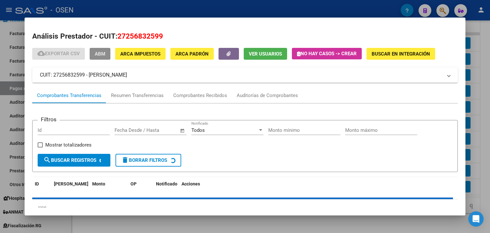
click at [101, 54] on span "ABM" at bounding box center [100, 54] width 11 height 6
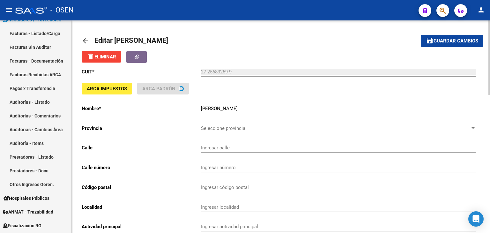
type input "AYACUCHO"
type input "340"
type input "1832"
type input "[PERSON_NAME]"
type input "862110"
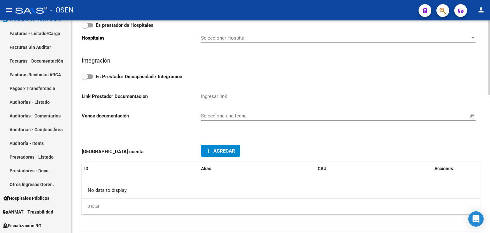
scroll to position [393, 0]
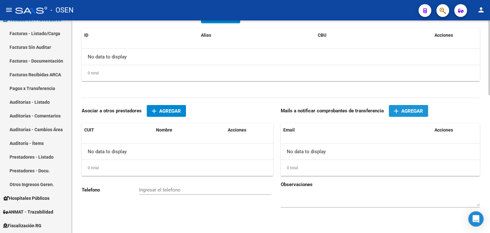
click at [409, 108] on span "Agregar" at bounding box center [412, 111] width 22 height 6
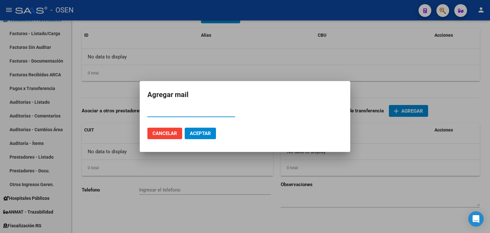
paste input "27256832599"
type input "27256832599"
